Goal: Task Accomplishment & Management: Use online tool/utility

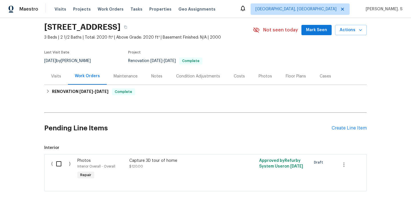
scroll to position [48, 0]
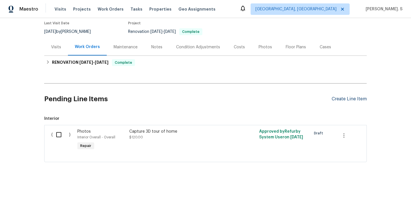
click at [345, 99] on div "Create Line Item" at bounding box center [349, 98] width 35 height 5
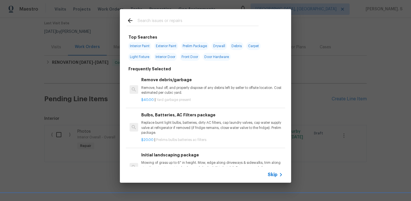
click at [193, 94] on p "Remove, haul off, and properly dispose of any debris left by seller to offsite …" at bounding box center [212, 90] width 142 height 10
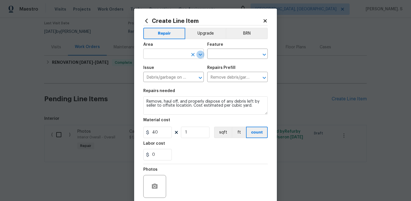
click at [199, 52] on icon "Open" at bounding box center [200, 54] width 7 height 7
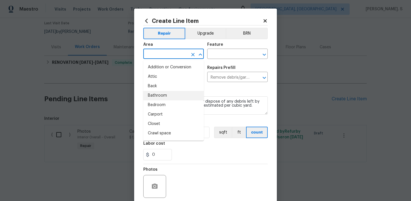
click at [171, 91] on li "Bathroom" at bounding box center [173, 95] width 61 height 9
type input "Bathroom"
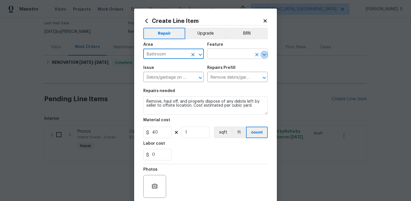
click at [262, 55] on icon "Open" at bounding box center [264, 54] width 7 height 7
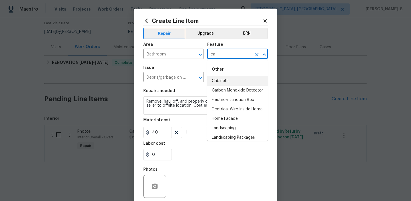
click at [238, 77] on li "Cabinets" at bounding box center [237, 80] width 61 height 9
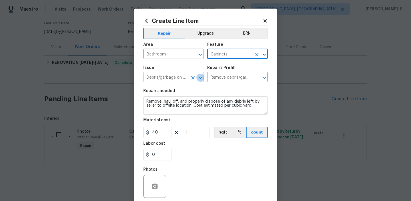
click at [199, 77] on icon "Open" at bounding box center [200, 78] width 3 height 2
type input "Cabinets"
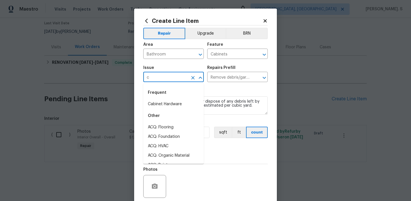
scroll to position [0, 0]
click at [181, 127] on li "Bathroom Cabinets" at bounding box center [173, 127] width 61 height 9
type input "Bathroom Cabinets"
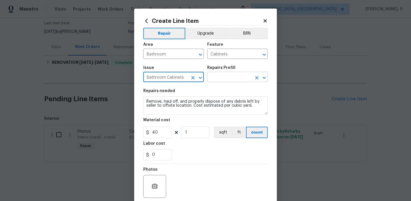
click at [267, 79] on icon "Open" at bounding box center [264, 77] width 7 height 7
type input "Bathroom Cabinets"
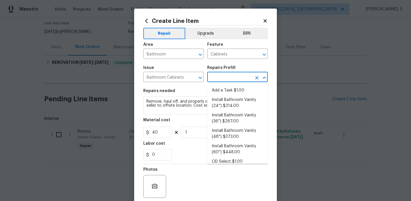
click at [254, 84] on ul "Add a Task $1.00 Install Bathroom Vanity (24'') $214.00 Install Bathroom Vanity…" at bounding box center [237, 123] width 61 height 80
click at [248, 86] on li "Add a Task $1.00" at bounding box center [237, 90] width 61 height 9
type input "Add a Task $1.00"
type textarea "HPM to detail"
type input "1"
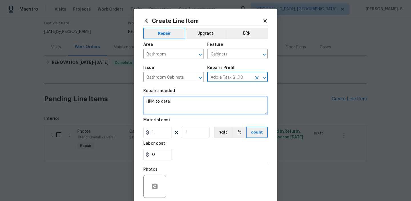
click at [197, 100] on textarea "HPM to detail" at bounding box center [205, 105] width 125 height 18
paste textarea "Reinstall bathroom cabinet doo"
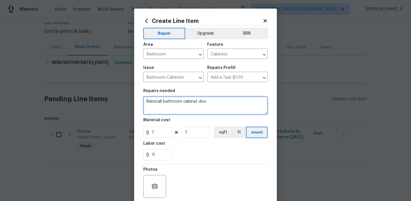
type textarea "Reinstall bathroom cabinet doo"
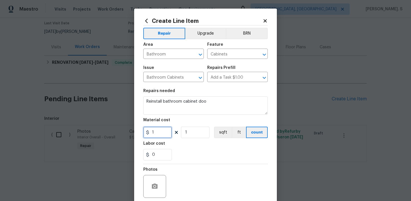
click at [164, 131] on input "1" at bounding box center [157, 132] width 29 height 11
type input "75"
click at [156, 182] on button "button" at bounding box center [155, 186] width 14 height 14
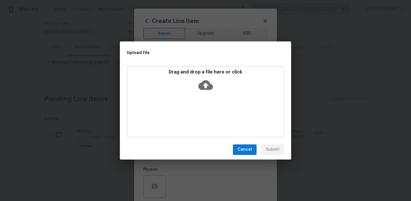
click at [205, 85] on icon at bounding box center [205, 85] width 15 height 15
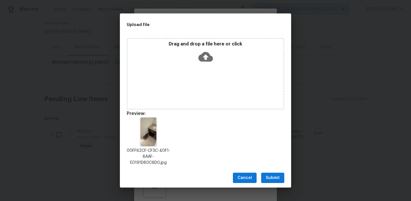
click at [268, 179] on span "Submit" at bounding box center [273, 177] width 14 height 7
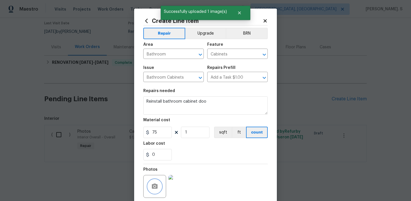
scroll to position [45, 0]
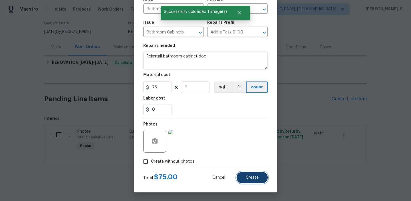
click at [244, 179] on button "Create" at bounding box center [252, 177] width 31 height 11
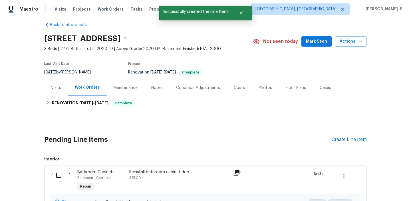
scroll to position [48, 0]
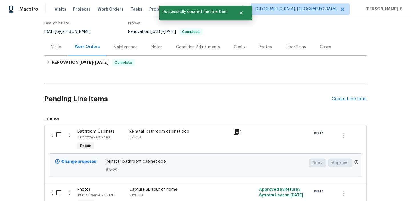
click at [64, 136] on input "checkbox" at bounding box center [61, 135] width 16 height 12
checkbox input "true"
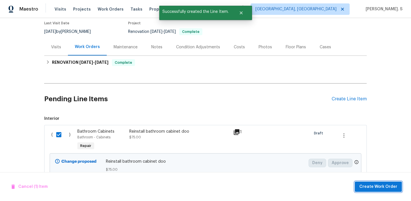
click at [385, 185] on span "Create Work Order" at bounding box center [379, 186] width 38 height 7
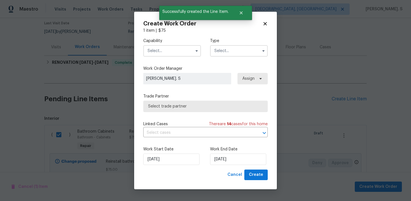
click at [154, 40] on label "Capability" at bounding box center [172, 41] width 58 height 6
click at [155, 49] on input "text" at bounding box center [172, 50] width 58 height 11
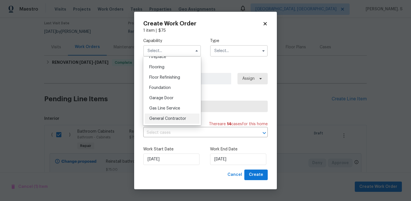
click at [163, 117] on span "General Contractor" at bounding box center [167, 119] width 37 height 4
type input "General Contractor"
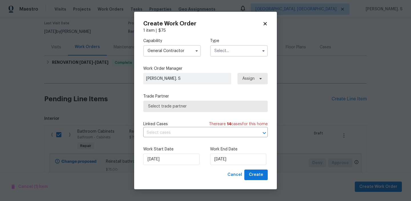
click at [221, 51] on input "text" at bounding box center [239, 50] width 58 height 11
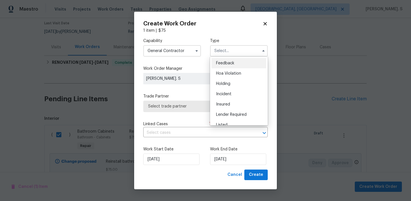
click at [222, 58] on div "Feedback" at bounding box center [239, 63] width 55 height 10
type input "Feedback"
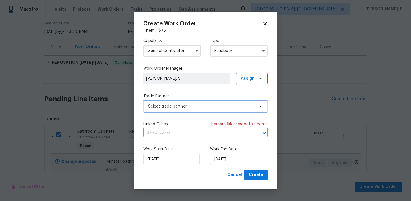
click at [213, 108] on span "Select trade partner" at bounding box center [201, 106] width 107 height 6
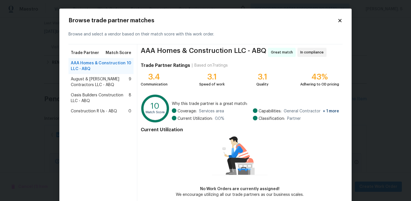
click at [115, 79] on span "August & Suttles Contractors LLC - ABQ" at bounding box center [100, 81] width 58 height 11
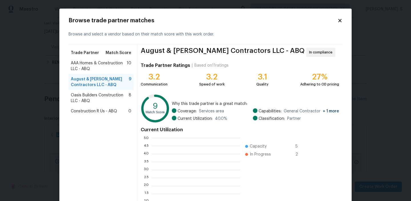
scroll to position [80, 89]
click at [109, 67] on span "AAA Homes & Construction LLC - ABQ" at bounding box center [99, 65] width 56 height 11
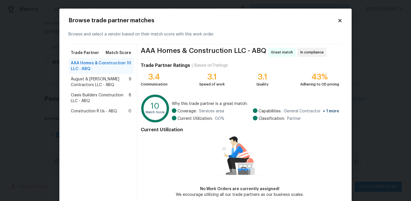
scroll to position [28, 0]
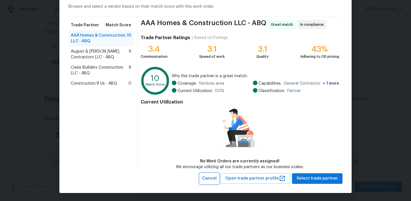
click at [217, 178] on span "Cancel" at bounding box center [209, 178] width 15 height 7
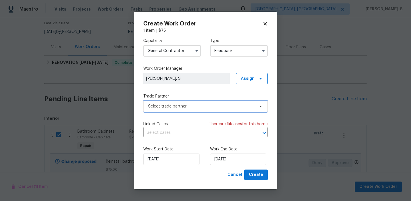
scroll to position [0, 0]
click at [192, 47] on input "General Contractor" at bounding box center [172, 50] width 58 height 11
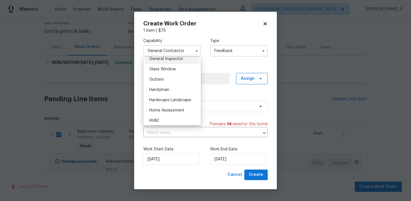
scroll to position [293, 0]
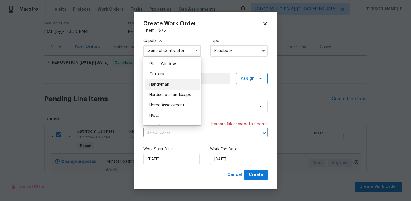
click at [177, 89] on div "Handyman" at bounding box center [172, 84] width 55 height 10
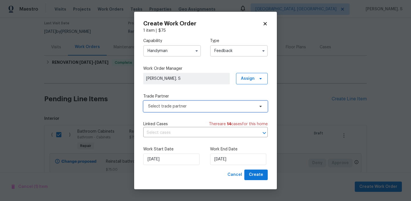
click at [200, 109] on span "Select trade partner" at bounding box center [201, 106] width 107 height 6
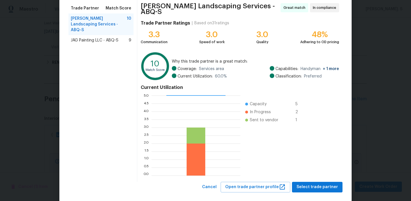
scroll to position [51, 0]
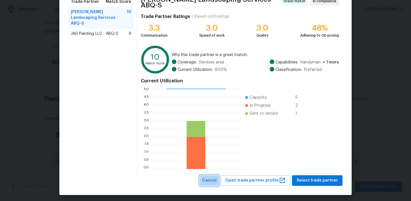
click at [212, 178] on span "Cancel" at bounding box center [209, 180] width 15 height 7
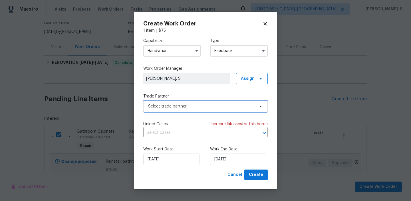
scroll to position [0, 0]
click at [181, 47] on input "Handyman" at bounding box center [172, 50] width 58 height 11
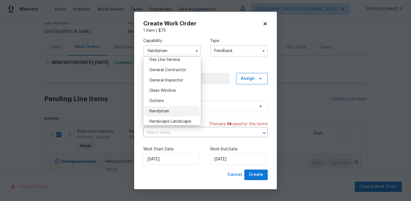
scroll to position [267, 0]
click at [173, 67] on span "General Contractor" at bounding box center [167, 69] width 37 height 4
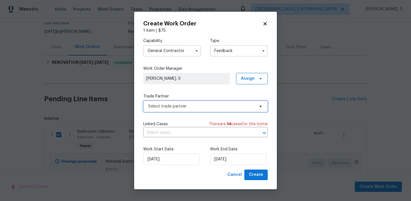
click at [191, 106] on span "Select trade partner" at bounding box center [201, 106] width 107 height 6
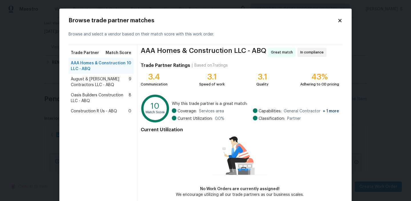
scroll to position [28, 0]
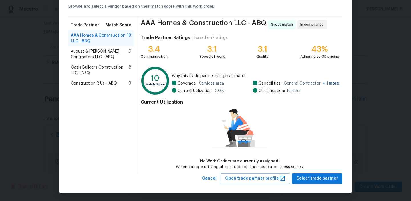
click at [309, 185] on div "Browse trade partner matches Browse and select a vendor based on their match sc…" at bounding box center [205, 87] width 292 height 212
click at [310, 179] on span "Select trade partner" at bounding box center [317, 178] width 41 height 7
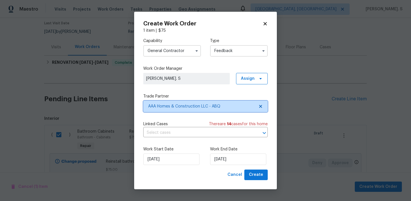
scroll to position [0, 0]
click at [168, 47] on input "General Contractor" at bounding box center [172, 50] width 58 height 11
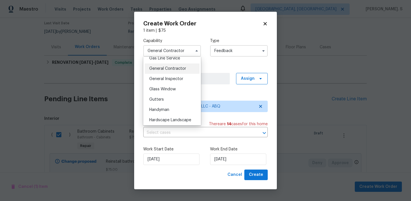
scroll to position [292, 0]
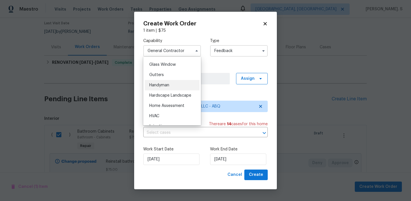
click at [175, 87] on div "Handyman" at bounding box center [172, 85] width 55 height 10
type input "Handyman"
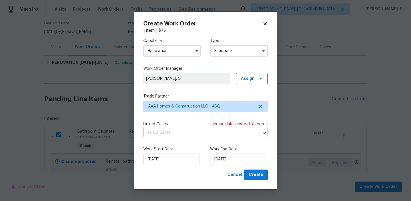
click at [185, 134] on input "text" at bounding box center [197, 132] width 109 height 9
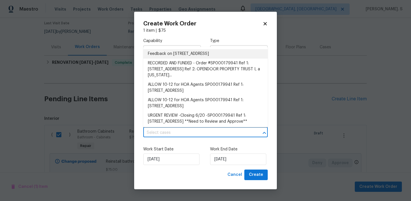
click at [187, 51] on li "Feedback on 5355 Feather Rock Pl NW, Albuquerque, NM 87114" at bounding box center [205, 53] width 125 height 9
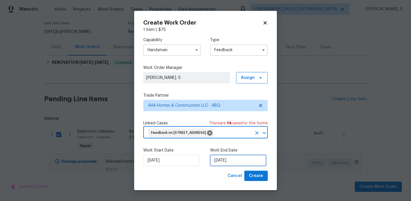
click at [236, 166] on input "[DATE]" at bounding box center [238, 160] width 56 height 11
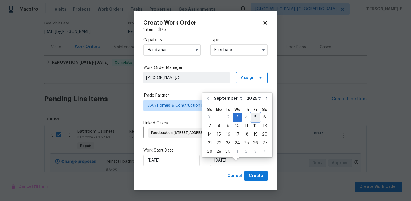
click at [252, 118] on div "5" at bounding box center [255, 117] width 9 height 8
type input "[DATE]"
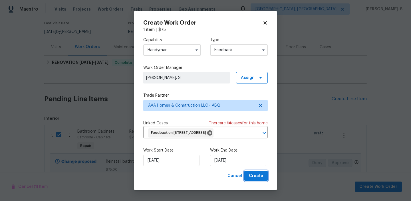
click at [255, 179] on span "Create" at bounding box center [256, 175] width 14 height 7
checkbox input "false"
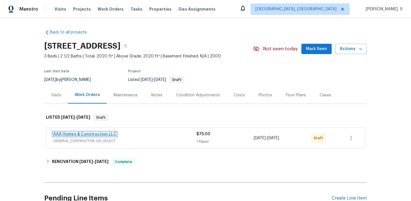
click at [78, 135] on link "AAA Homes & Construction LLC" at bounding box center [84, 134] width 63 height 4
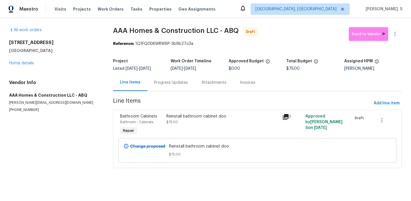
click at [169, 82] on div "Progress Updates" at bounding box center [171, 83] width 34 height 6
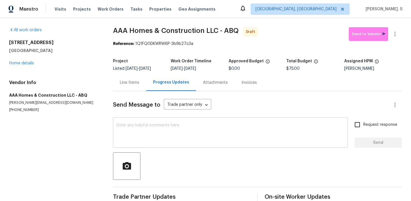
click at [182, 141] on textarea at bounding box center [231, 133] width 228 height 20
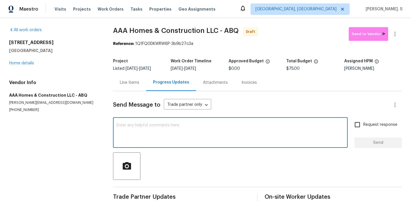
paste textarea "Hi this is Glory with Opendoor. I’m confirming you received the WO for the prop…"
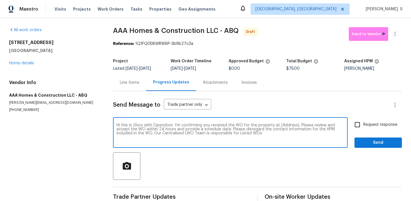
click at [284, 125] on textarea "Hi this is Glory with Opendoor. I’m confirming you received the WO for the prop…" at bounding box center [231, 133] width 228 height 20
paste textarea "5355 Feather Rock Pl NW, Albuquerque, NM 87114"
type textarea "Hi this is Glory with Opendoor. I’m confirming you received the WO for the prop…"
click at [393, 33] on icon "button" at bounding box center [395, 34] width 7 height 7
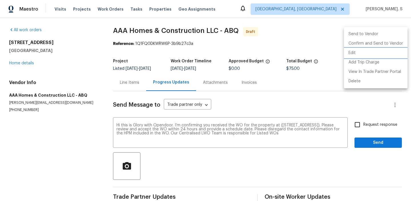
click at [362, 55] on li "Edit" at bounding box center [376, 52] width 64 height 9
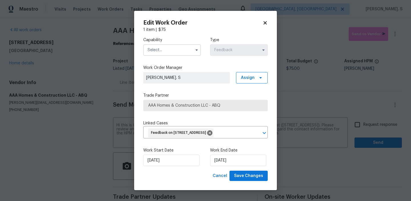
click at [169, 54] on div "Capability Type Feedback" at bounding box center [205, 47] width 125 height 28
click at [171, 47] on input "text" at bounding box center [172, 49] width 58 height 11
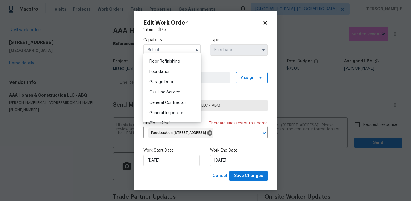
scroll to position [232, 0]
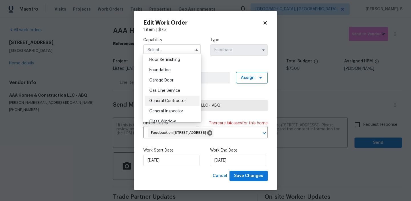
click at [175, 102] on span "General Contractor" at bounding box center [167, 101] width 37 height 4
type input "General Contractor"
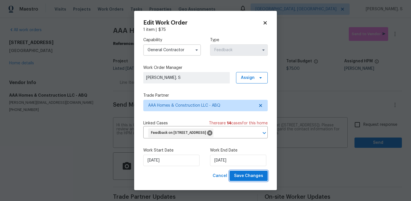
click at [252, 178] on button "Save Changes" at bounding box center [249, 176] width 38 height 11
click at [377, 125] on body "Maestro Visits Projects Work Orders Tasks Properties Geo Assignments Albuquerqu…" at bounding box center [205, 100] width 411 height 201
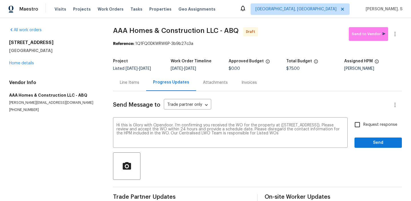
click at [377, 125] on span "Request response" at bounding box center [381, 125] width 34 height 6
click at [364, 125] on input "Request response" at bounding box center [358, 125] width 12 height 12
checkbox input "true"
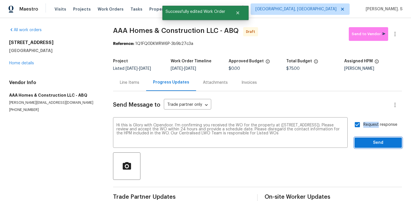
click at [376, 139] on span "Send" at bounding box center [378, 142] width 38 height 7
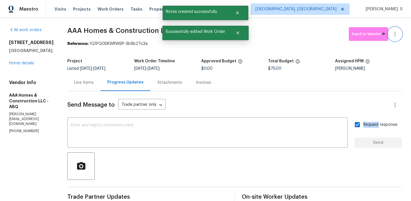
click at [396, 39] on button "button" at bounding box center [395, 34] width 14 height 14
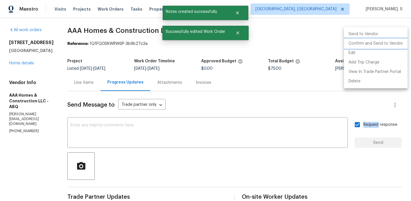
click at [393, 41] on li "Confirm and Send to Vendor" at bounding box center [376, 43] width 64 height 9
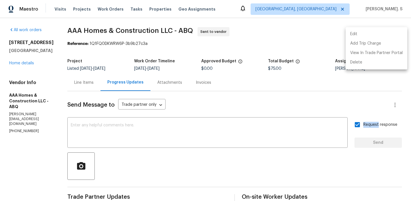
click at [153, 133] on div at bounding box center [205, 100] width 411 height 201
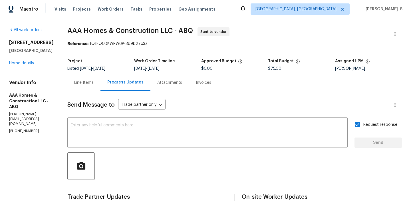
click at [153, 133] on textarea at bounding box center [208, 133] width 274 height 20
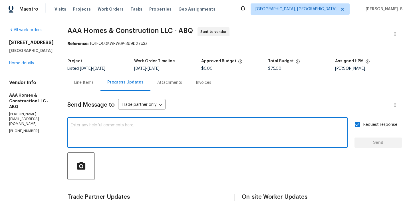
paste textarea "Attention All Work Orders must include before-photos (both close-up and wide-an…"
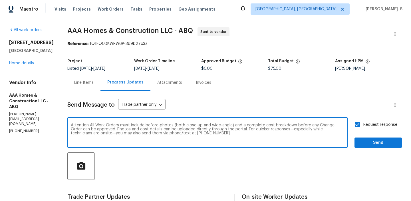
type textarea "Attention All Work Orders must include before-photos (both close-up and wide-an…"
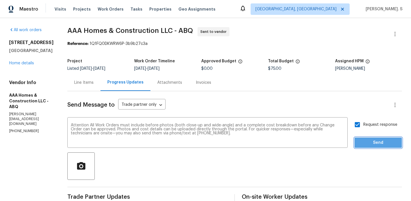
click at [389, 141] on span "Send" at bounding box center [378, 142] width 38 height 7
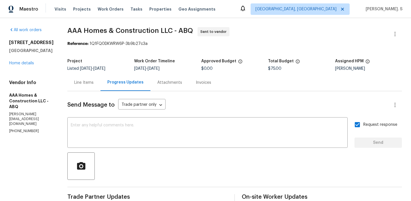
click at [120, 30] on span "AAA Homes & Construction LLC - ABQ" at bounding box center [130, 30] width 126 height 7
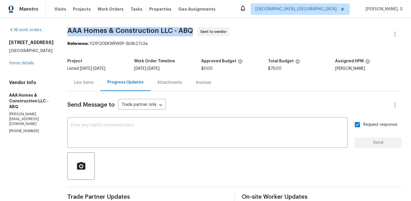
click at [120, 30] on span "AAA Homes & Construction LLC - ABQ" at bounding box center [130, 30] width 126 height 7
copy span "AAA Homes & Construction LLC - ABQ"
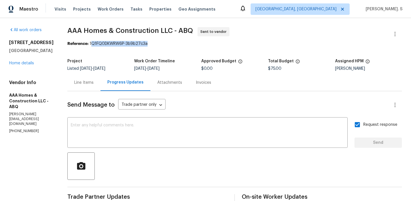
drag, startPoint x: 91, startPoint y: 43, endPoint x: 187, endPoint y: 43, distance: 96.5
click at [187, 43] on div "Reference: 1Q1FQ0DKWRW6P-3b9b27c3a" at bounding box center [234, 44] width 335 height 6
copy div "Q1FQ0DKWRW6P-3b9b27c3a"
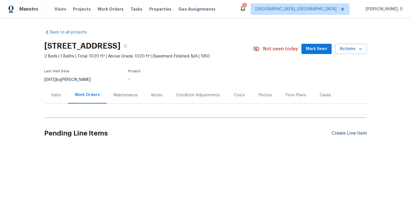
click at [346, 134] on div "Create Line Item" at bounding box center [349, 133] width 35 height 5
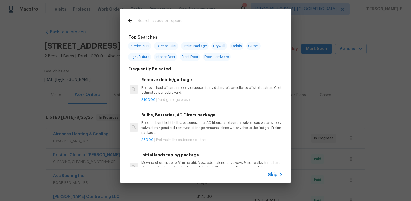
click at [193, 87] on p "Remove, haul off, and properly dispose of any debris left by seller to offsite …" at bounding box center [212, 90] width 142 height 10
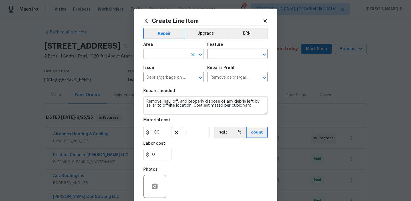
click at [199, 57] on icon "Open" at bounding box center [200, 54] width 7 height 7
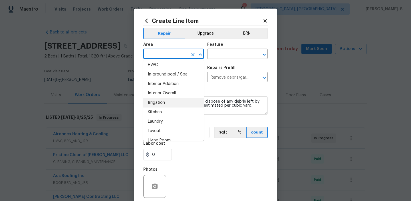
scroll to position [211, 0]
click at [168, 111] on li "Kitchen" at bounding box center [173, 110] width 61 height 9
type input "Kitchen"
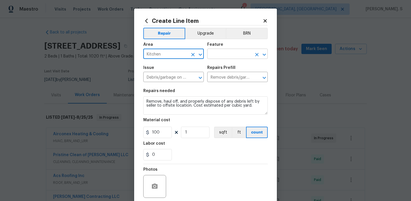
click at [262, 55] on icon "Open" at bounding box center [264, 54] width 7 height 7
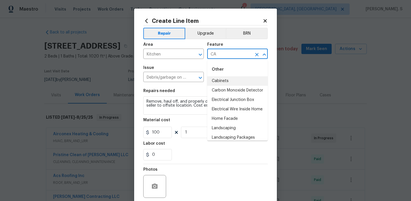
click at [246, 77] on li "Cabinets" at bounding box center [237, 80] width 61 height 9
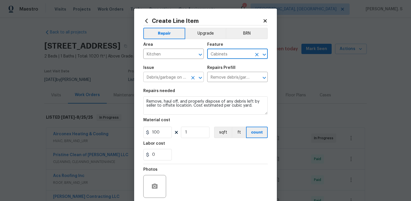
click at [200, 75] on icon "Open" at bounding box center [200, 77] width 7 height 7
type input "Cabinets"
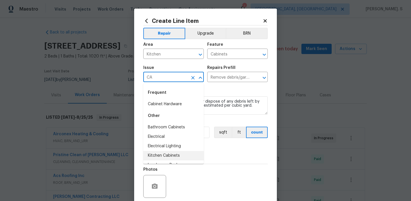
click at [185, 152] on li "Kitchen Cabinets" at bounding box center [173, 155] width 61 height 9
type input "Kitchen Cabinets"
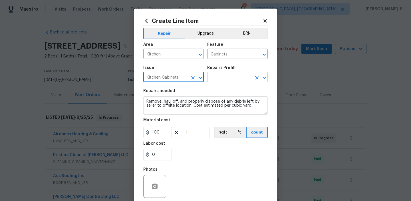
click at [264, 78] on icon "Open" at bounding box center [264, 78] width 3 height 2
type input "Kitchen Cabinets"
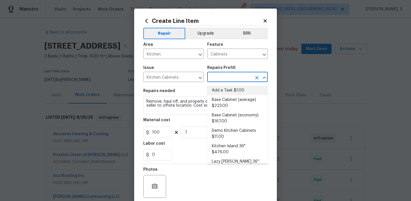
click at [236, 90] on li "Add a Task $1.00" at bounding box center [237, 90] width 61 height 9
type input "Add a Task $1.00"
type textarea "HPM to detail"
type input "1"
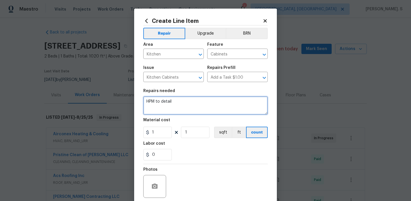
click at [180, 109] on textarea "HPM to detail" at bounding box center [205, 105] width 125 height 18
paste textarea "The kitchen cabinets do not have knobs or handles. Please supply and install ap…"
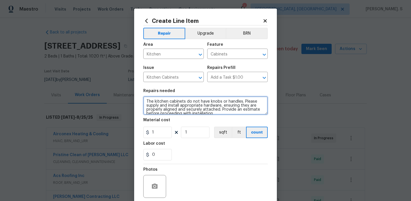
scroll to position [1, 0]
click at [148, 101] on textarea "The kitchen cabinets do not have knobs or handles. Please supply and install ap…" at bounding box center [205, 105] width 125 height 18
type textarea "The kitchen cabinets do not have knobs or handles. Please supply and install ap…"
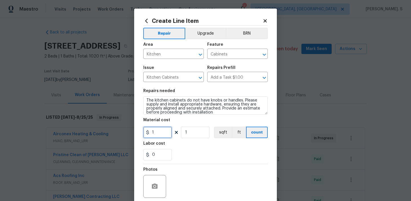
click at [162, 132] on input "1" at bounding box center [157, 132] width 29 height 11
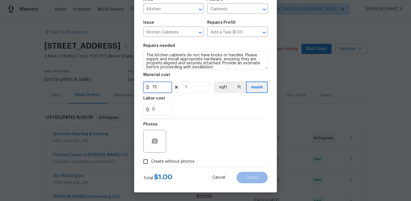
type input "75"
click at [156, 136] on button "button" at bounding box center [155, 141] width 14 height 14
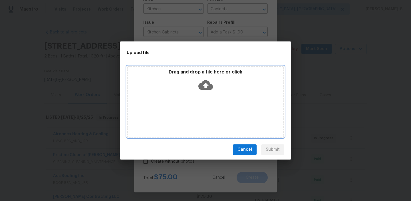
click at [198, 82] on icon at bounding box center [205, 85] width 15 height 15
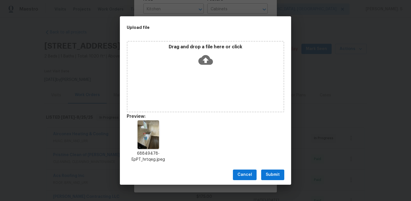
click at [270, 180] on div "Cancel Submit" at bounding box center [205, 175] width 171 height 20
click at [272, 173] on span "Submit" at bounding box center [273, 174] width 14 height 7
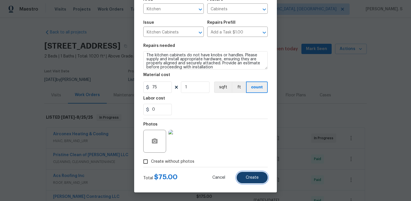
click at [246, 175] on button "Create" at bounding box center [252, 177] width 31 height 11
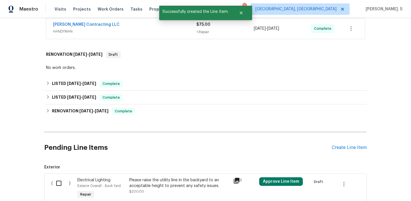
scroll to position [573, 0]
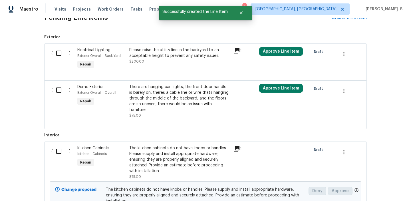
click at [58, 145] on input "checkbox" at bounding box center [61, 151] width 16 height 12
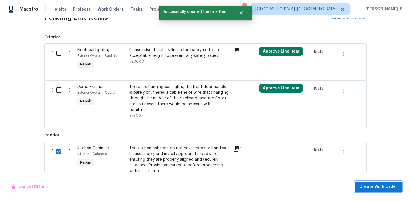
click at [374, 187] on span "Create Work Order" at bounding box center [379, 186] width 38 height 7
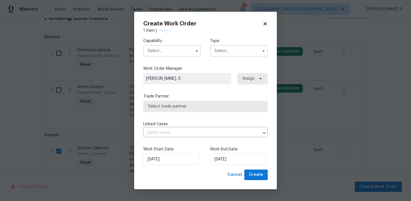
checkbox input "false"
click at [158, 47] on input "text" at bounding box center [172, 50] width 58 height 11
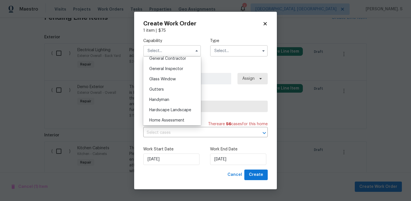
scroll to position [283, 0]
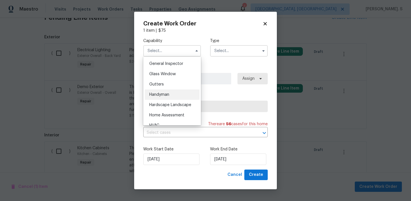
click at [162, 92] on div "Handyman" at bounding box center [172, 94] width 55 height 10
type input "Handyman"
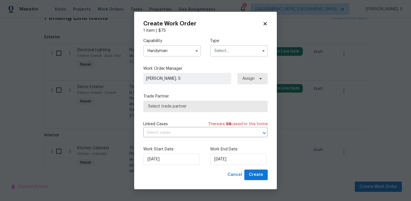
click at [242, 46] on input "text" at bounding box center [239, 50] width 58 height 11
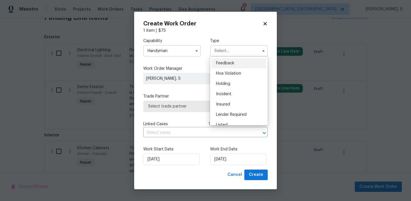
click at [235, 63] on div "Feedback" at bounding box center [239, 63] width 55 height 10
type input "Feedback"
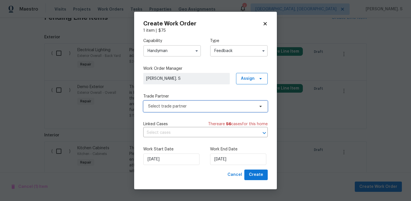
click at [213, 106] on span "Select trade partner" at bounding box center [201, 106] width 107 height 6
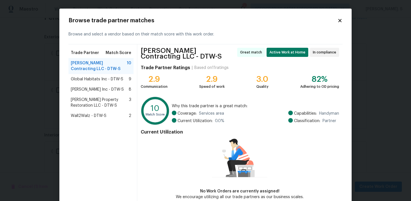
click at [127, 81] on div "Global Habitats Inc - DTW-S 9" at bounding box center [101, 79] width 61 height 6
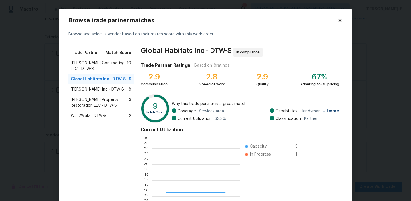
scroll to position [80, 89]
click at [123, 86] on div "Michael Radney Inc - DTW-S 8" at bounding box center [101, 89] width 65 height 10
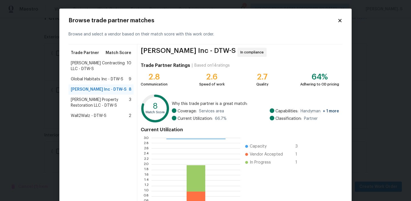
click at [112, 100] on span "C.P.R Carter's Property Restoration LLC - DTW-S" at bounding box center [100, 102] width 58 height 11
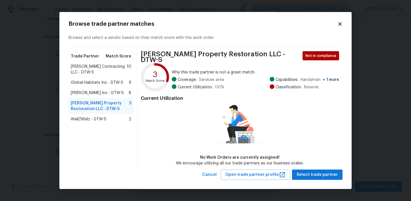
click at [103, 118] on span "Wall2Walz - DTW-S" at bounding box center [89, 119] width 36 height 6
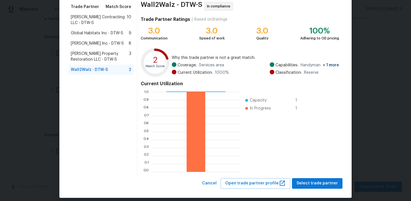
scroll to position [51, 0]
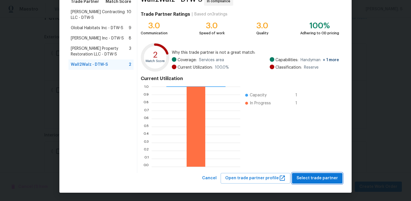
click at [318, 177] on span "Select trade partner" at bounding box center [317, 178] width 41 height 7
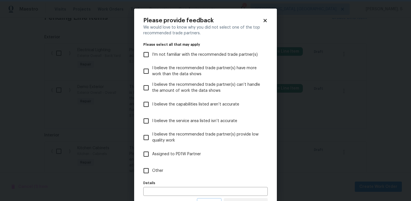
scroll to position [0, 0]
click at [183, 178] on label "Other" at bounding box center [201, 170] width 123 height 17
click at [152, 177] on input "Other" at bounding box center [146, 171] width 12 height 12
checkbox input "true"
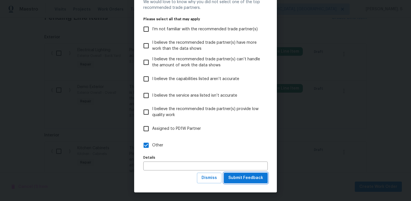
click at [240, 177] on span "Submit Feedback" at bounding box center [245, 177] width 35 height 7
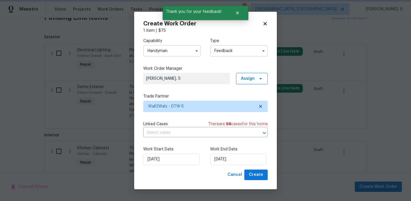
scroll to position [0, 0]
click at [165, 132] on input "text" at bounding box center [197, 132] width 109 height 9
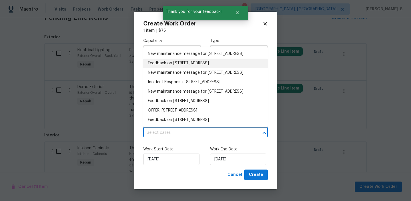
click at [173, 68] on li "Feedback on 21521 Roosevelt Ave, Farmington Hills, MI 48336" at bounding box center [205, 63] width 125 height 9
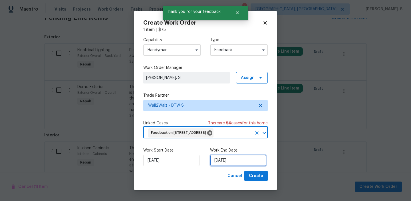
click at [230, 166] on input "[DATE]" at bounding box center [238, 160] width 56 height 11
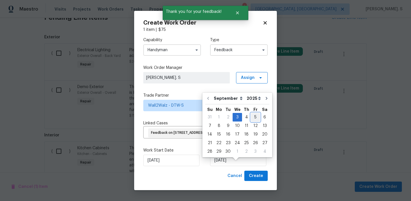
click at [251, 117] on div "5" at bounding box center [255, 117] width 9 height 8
type input "[DATE]"
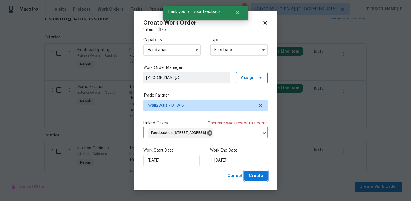
click at [250, 181] on button "Create" at bounding box center [255, 176] width 23 height 11
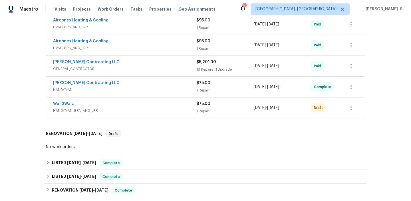
scroll to position [383, 0]
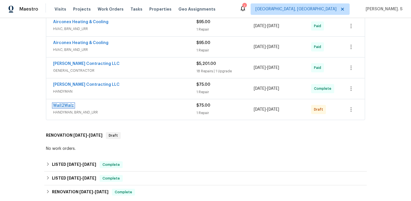
click at [61, 106] on link "Wall2Walz" at bounding box center [63, 105] width 21 height 4
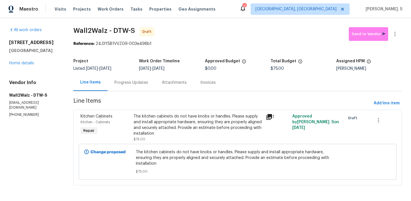
click at [127, 83] on div "Progress Updates" at bounding box center [132, 83] width 34 height 6
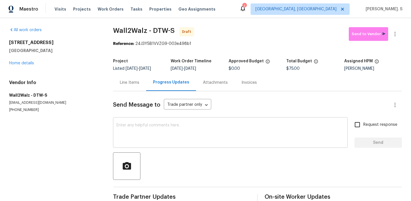
click at [129, 129] on textarea at bounding box center [231, 133] width 228 height 20
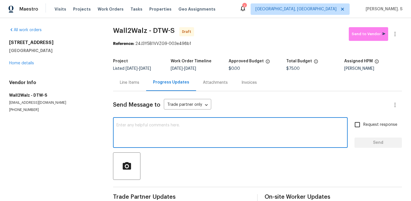
paste textarea "Hi this is Glory with Opendoor. I’m confirming you received the WO for the prop…"
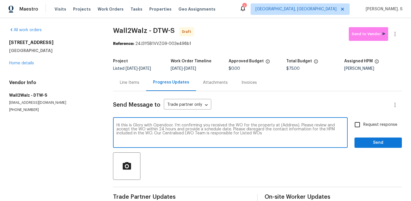
click at [287, 126] on textarea "Hi this is Glory with Opendoor. I’m confirming you received the WO for the prop…" at bounding box center [231, 133] width 228 height 20
paste textarea "21521 Roosevelt Ave, Farmington Hills, MI 48336"
type textarea "Hi this is Glory with Opendoor. I’m confirming you received the WO for the prop…"
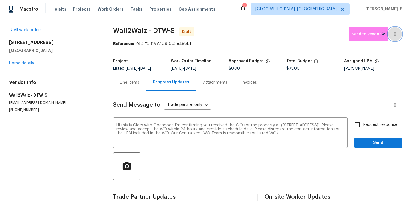
click at [398, 33] on icon "button" at bounding box center [395, 34] width 7 height 7
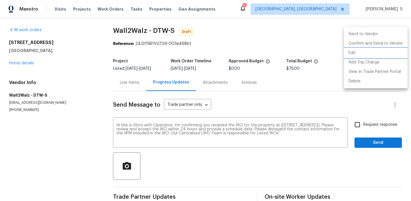
click at [367, 52] on li "Edit" at bounding box center [376, 52] width 64 height 9
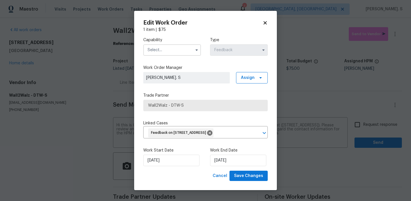
click at [183, 45] on input "text" at bounding box center [172, 49] width 58 height 11
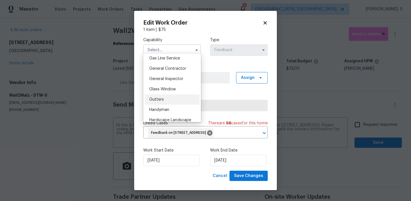
scroll to position [269, 0]
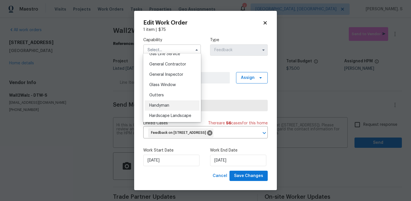
click at [180, 103] on div "Handyman" at bounding box center [172, 105] width 55 height 10
type input "Handyman"
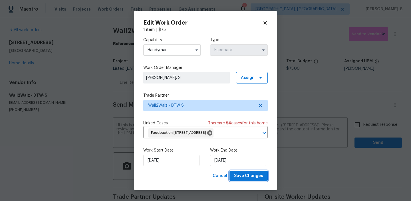
click at [240, 179] on span "Save Changes" at bounding box center [248, 175] width 29 height 7
click at [361, 124] on body "Maestro Visits Projects Work Orders Tasks Properties Geo Assignments 1 Albuquer…" at bounding box center [205, 100] width 411 height 201
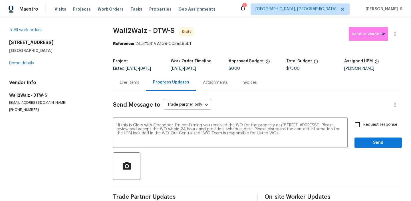
click at [361, 124] on input "Request response" at bounding box center [358, 125] width 12 height 12
checkbox input "true"
click at [364, 141] on span "Send" at bounding box center [378, 142] width 38 height 7
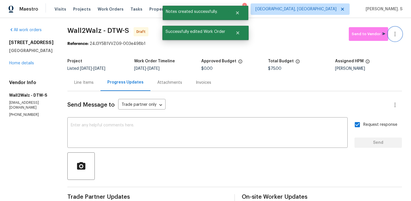
click at [396, 37] on icon "button" at bounding box center [395, 34] width 7 height 7
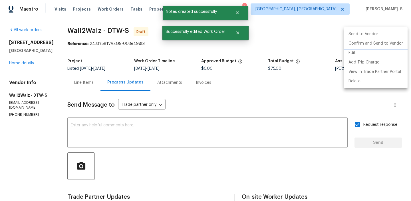
click at [392, 41] on li "Confirm and Send to Vendor" at bounding box center [376, 43] width 64 height 9
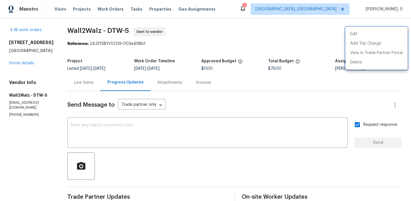
click at [166, 138] on div at bounding box center [205, 100] width 411 height 201
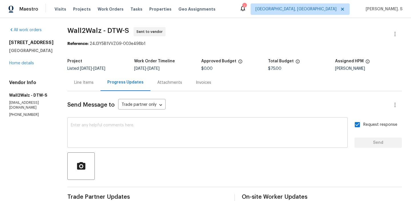
click at [266, 125] on textarea at bounding box center [208, 133] width 274 height 20
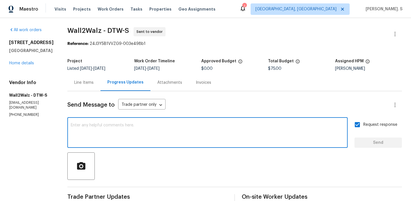
paste textarea "Attention All Work Orders must include before-photos (both close-up and wide-an…"
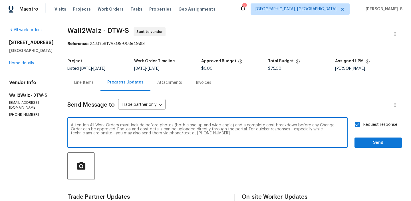
type textarea "Attention All Work Orders must include before-photos (both close-up and wide-an…"
click at [369, 148] on button "Send" at bounding box center [378, 142] width 47 height 11
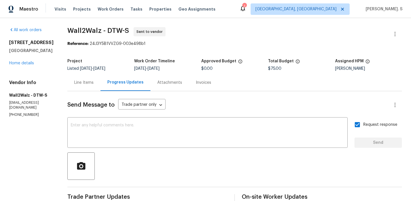
click at [71, 33] on span "Wall2Walz - DTW-S" at bounding box center [98, 30] width 62 height 7
copy span "Wall2Walz - DTW-S"
drag, startPoint x: 87, startPoint y: 44, endPoint x: 210, endPoint y: 44, distance: 123.1
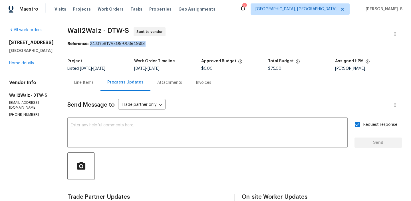
click at [210, 44] on div "Reference: 24J3Y5B1VVZG9-003e498b1" at bounding box center [234, 44] width 335 height 6
copy div "24J3Y5B1VVZG9-003e498b1"
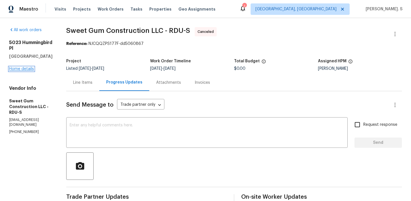
click at [20, 67] on link "Home details" at bounding box center [21, 69] width 25 height 4
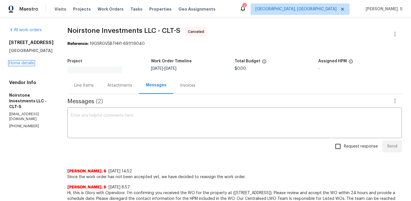
click at [25, 63] on link "Home details" at bounding box center [21, 63] width 25 height 4
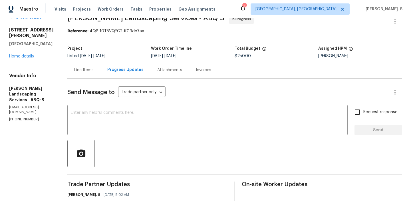
scroll to position [47, 0]
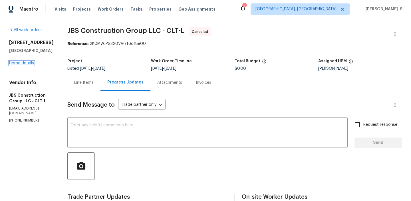
click at [18, 64] on link "Home details" at bounding box center [21, 63] width 25 height 4
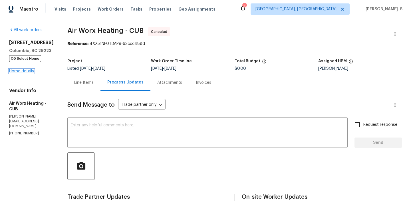
click at [25, 73] on link "Home details" at bounding box center [21, 71] width 25 height 4
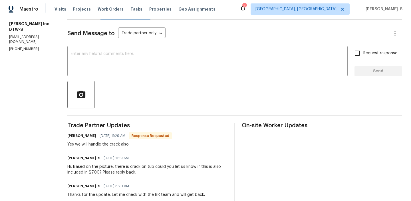
scroll to position [80, 0]
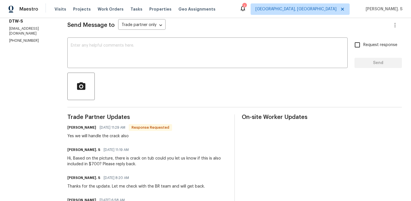
click at [111, 70] on div "Send Message to Trade partner only Trade partner only ​ x ​ Request response Se…" at bounding box center [234, 165] width 335 height 308
click at [111, 58] on textarea at bounding box center [208, 53] width 274 height 20
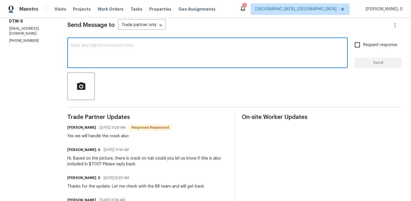
click at [107, 138] on div "Yes we will handle the crack also" at bounding box center [119, 136] width 105 height 6
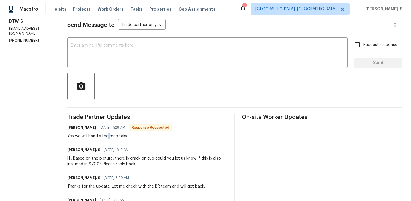
click at [107, 138] on div "Yes we will handle the crack also" at bounding box center [119, 136] width 105 height 6
copy div "Yes we will handle the crack also"
click at [215, 56] on textarea at bounding box center [208, 53] width 274 height 20
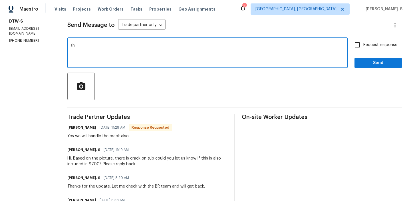
type textarea "t"
type textarea "h"
click at [72, 137] on div "Yes we will handle the crack also" at bounding box center [119, 136] width 105 height 6
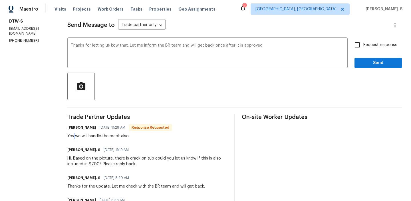
click at [72, 137] on div "Yes we will handle the crack also" at bounding box center [119, 136] width 105 height 6
copy div "Yes we will handle the crack also"
click at [0, 0] on div "Fix the preposition" at bounding box center [0, 0] width 0 height 0
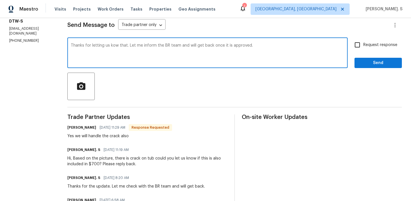
click at [0, 0] on div "know" at bounding box center [0, 0] width 0 height 0
type textarea "Thanks for letting us know that. Let me inform the BR team and will get back on…"
click at [354, 46] on input "Request response" at bounding box center [358, 45] width 12 height 12
checkbox input "true"
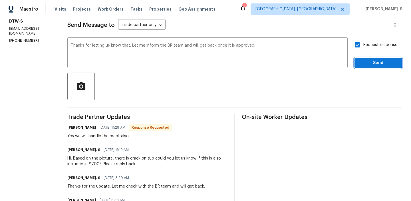
click at [394, 64] on span "Send" at bounding box center [378, 62] width 38 height 7
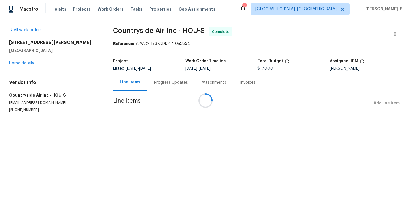
click at [25, 64] on div at bounding box center [205, 100] width 411 height 201
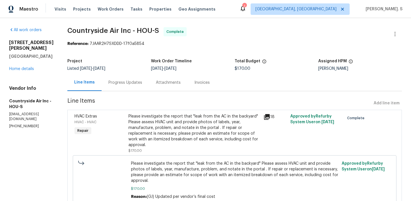
click at [19, 63] on div "[STREET_ADDRESS][PERSON_NAME][PERSON_NAME] Home details" at bounding box center [31, 56] width 45 height 32
click at [19, 67] on link "Home details" at bounding box center [21, 69] width 25 height 4
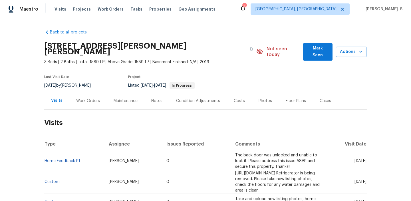
click at [85, 98] on div "Work Orders" at bounding box center [88, 101] width 24 height 6
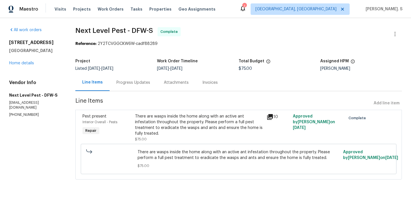
click at [23, 61] on div "1209 Sylvan Dr Garland, TX 75040 Home details" at bounding box center [35, 53] width 53 height 26
click at [22, 61] on link "Home details" at bounding box center [21, 63] width 25 height 4
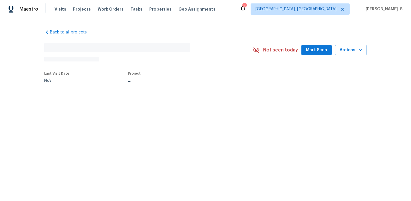
click at [22, 61] on div "Back to all projects No address found N/A Not seen today Mark Seen Actions Last…" at bounding box center [205, 69] width 411 height 102
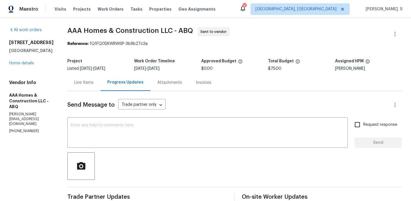
click at [25, 66] on div "[STREET_ADDRESS] Home details" at bounding box center [31, 53] width 45 height 26
click at [25, 65] on link "Home details" at bounding box center [21, 63] width 25 height 4
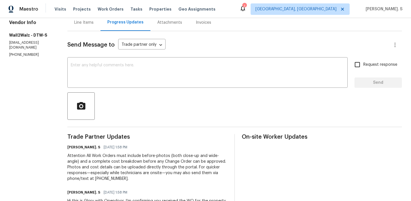
scroll to position [69, 0]
